Goal: Navigation & Orientation: Find specific page/section

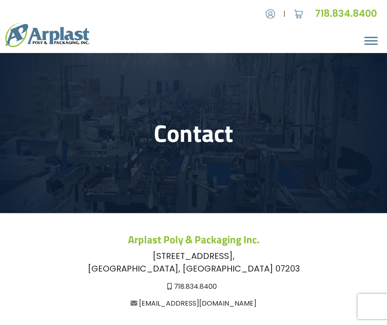
click at [40, 37] on img at bounding box center [47, 35] width 84 height 24
click at [253, 37] on div "About About Arplast Poly & Packaging FAQ Reviews Poly Bags Reclosable Poly Bags…" at bounding box center [193, 35] width 387 height 28
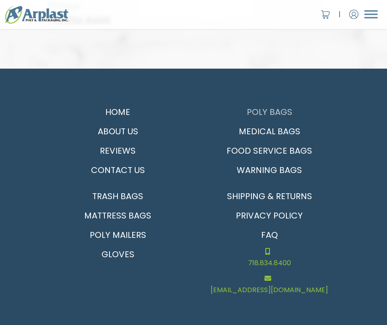
scroll to position [2798, 0]
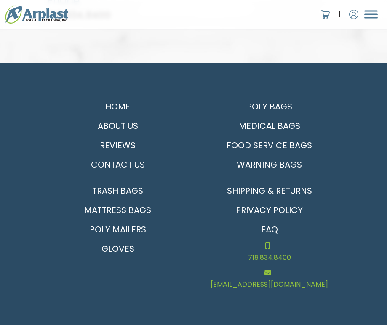
drag, startPoint x: 174, startPoint y: 111, endPoint x: 150, endPoint y: 275, distance: 166.1
drag, startPoint x: 150, startPoint y: 275, endPoint x: 49, endPoint y: 311, distance: 106.8
drag, startPoint x: 149, startPoint y: 20, endPoint x: 156, endPoint y: 23, distance: 6.8
click at [149, 20] on div "About About Arplast Poly & Packaging FAQ Reviews Poly Bags Reclosable Poly Bags…" at bounding box center [193, 14] width 387 height 22
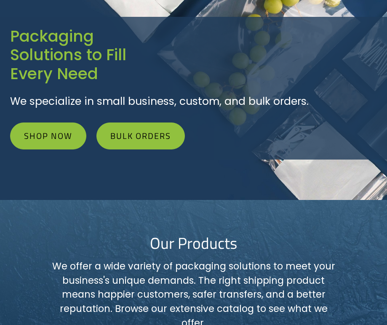
scroll to position [0, 0]
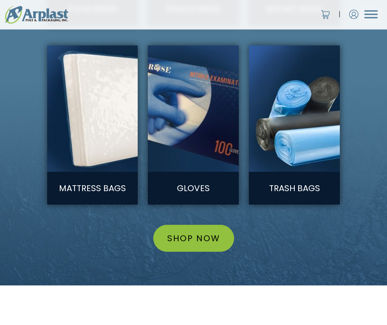
click at [240, 205] on div "Gloves" at bounding box center [193, 125] width 101 height 159
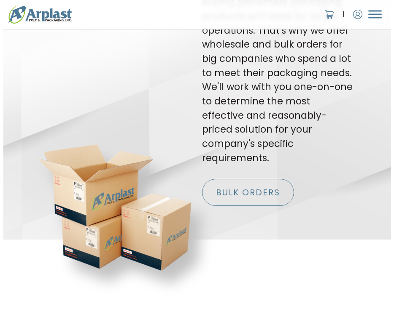
scroll to position [1365, 0]
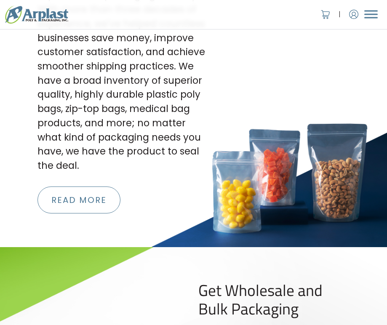
click at [28, 15] on img at bounding box center [36, 14] width 63 height 18
click at [371, 12] on span "Menu" at bounding box center [371, 15] width 13 height 8
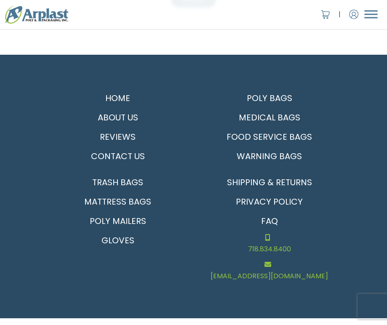
scroll to position [599, 0]
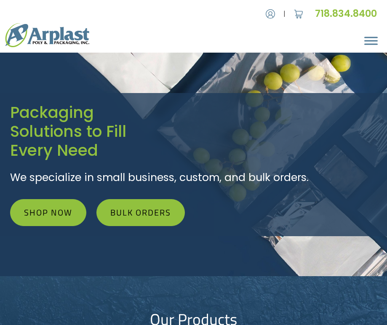
click at [371, 12] on link "718.834.8400" at bounding box center [346, 13] width 62 height 13
click at [366, 37] on span "Menu" at bounding box center [371, 37] width 13 height 1
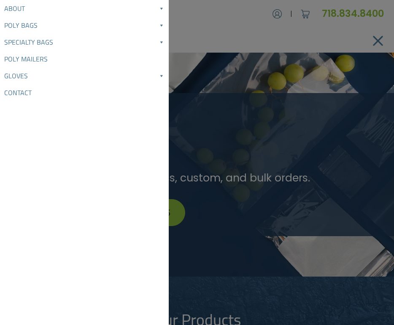
click at [15, 11] on link "About" at bounding box center [84, 8] width 169 height 17
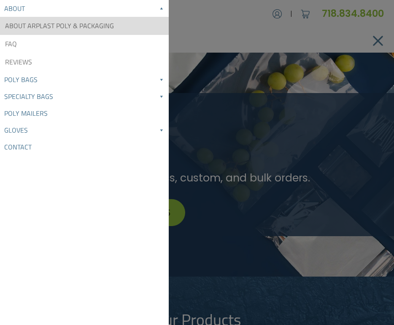
click at [27, 30] on link "About Arplast Poly & Packaging" at bounding box center [84, 26] width 169 height 18
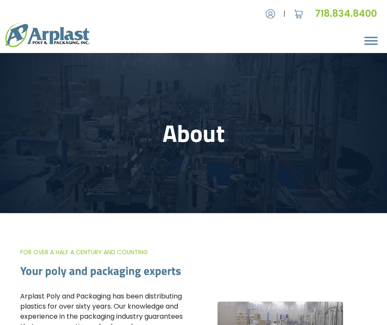
click at [290, 142] on h1 "About" at bounding box center [193, 133] width 293 height 29
drag, startPoint x: 286, startPoint y: 144, endPoint x: 270, endPoint y: 169, distance: 30.3
click at [271, 168] on header "About" at bounding box center [193, 133] width 387 height 160
drag, startPoint x: 241, startPoint y: 179, endPoint x: 222, endPoint y: 208, distance: 34.7
click at [222, 208] on header "About" at bounding box center [193, 133] width 387 height 160
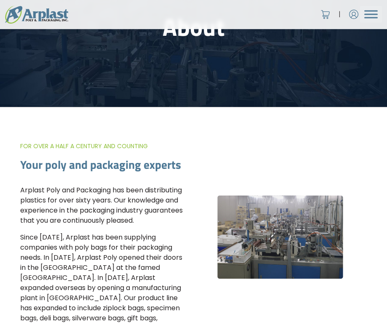
scroll to position [169, 0]
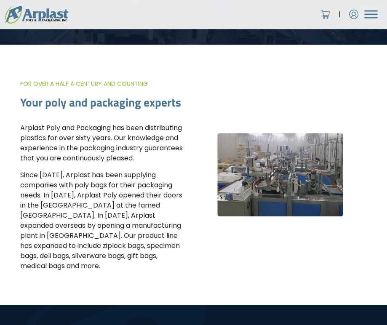
click at [29, 17] on img at bounding box center [36, 14] width 63 height 18
